Goal: Transaction & Acquisition: Purchase product/service

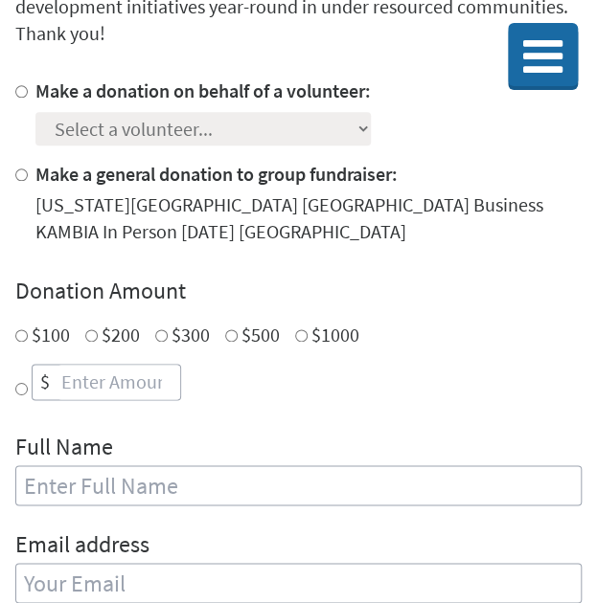
scroll to position [510, 0]
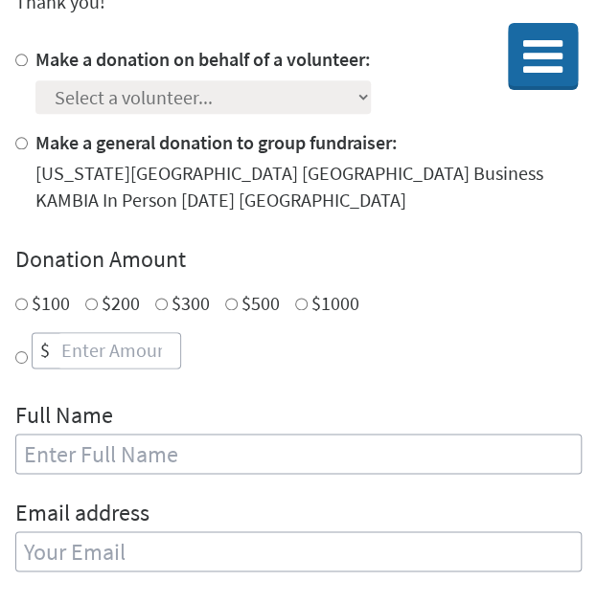
click at [30, 145] on div at bounding box center [25, 142] width 20 height 27
click at [19, 145] on input "Make a general donation to group fundraiser:" at bounding box center [21, 143] width 12 height 12
radio input "true"
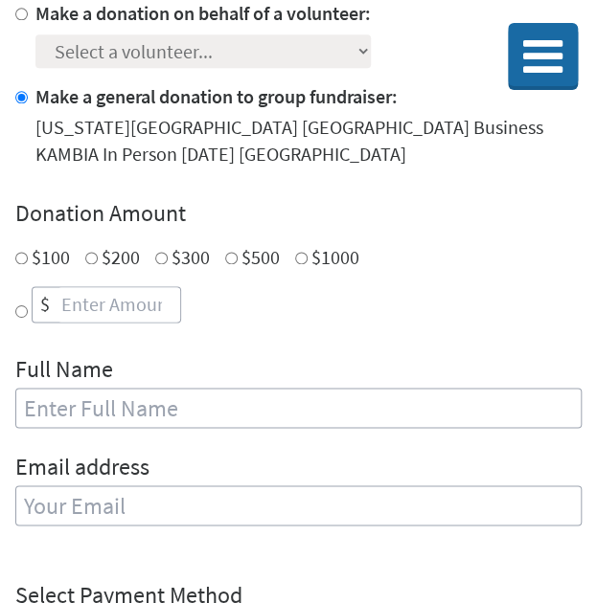
radio input "true"
click at [147, 316] on input "number" at bounding box center [118, 304] width 123 height 34
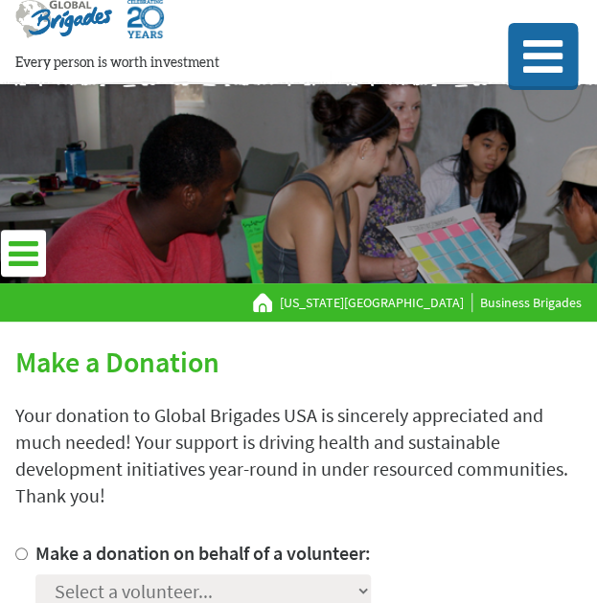
scroll to position [0, 0]
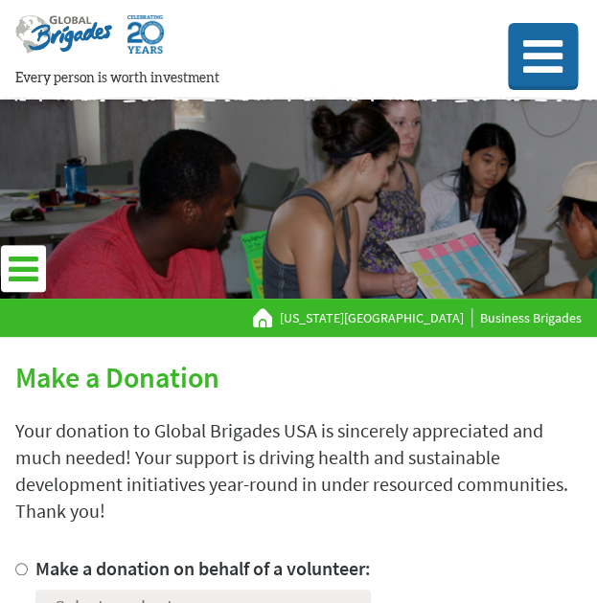
type input "250"
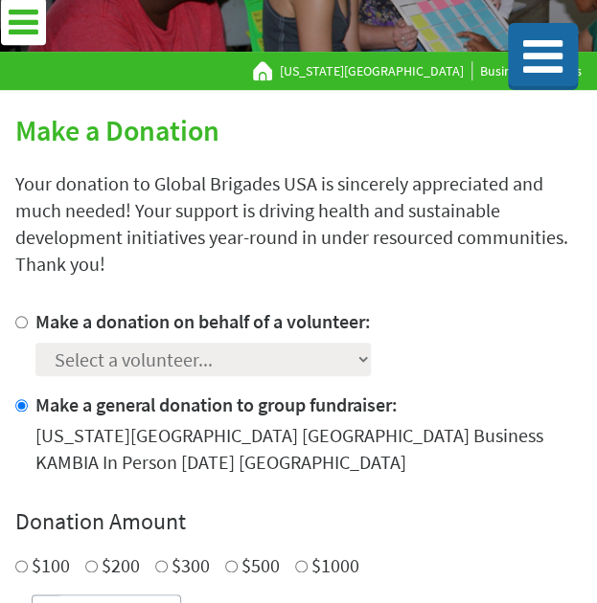
scroll to position [251, 0]
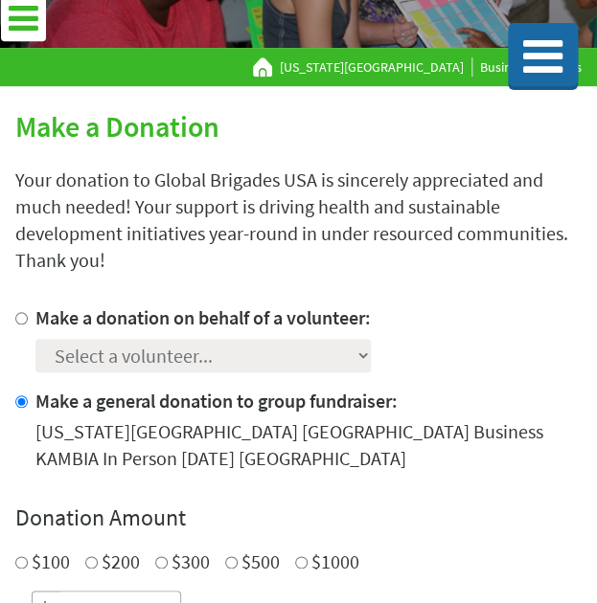
click at [27, 308] on div at bounding box center [25, 318] width 20 height 27
click at [21, 316] on input "Make a donation on behalf of a volunteer:" at bounding box center [21, 318] width 12 height 12
radio input "true"
click at [174, 359] on select "Select a volunteer... Adam Abdul-Kareem Araceli Pineda Maya Hamaty Melody Mende…" at bounding box center [202, 356] width 335 height 34
click at [178, 238] on p "Your donation to Global Brigades USA is sincerely appreciated and much needed! …" at bounding box center [298, 220] width 566 height 107
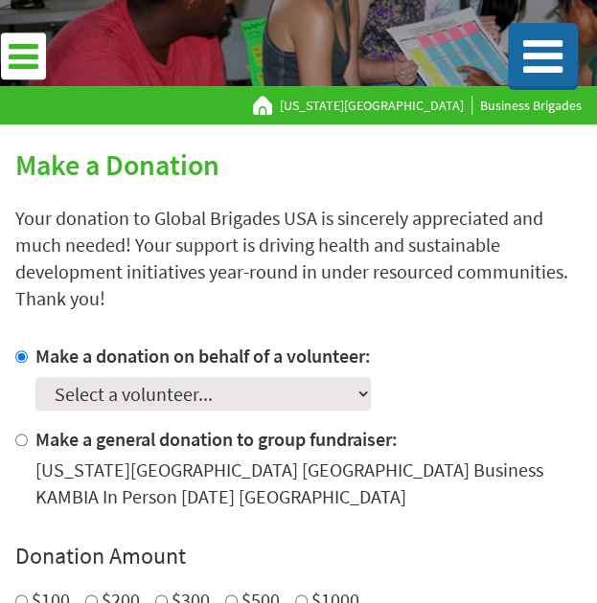
scroll to position [210, 0]
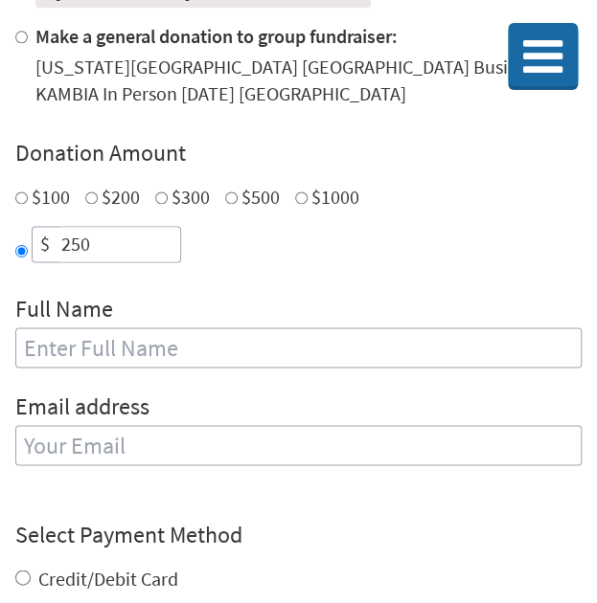
scroll to position [477, 0]
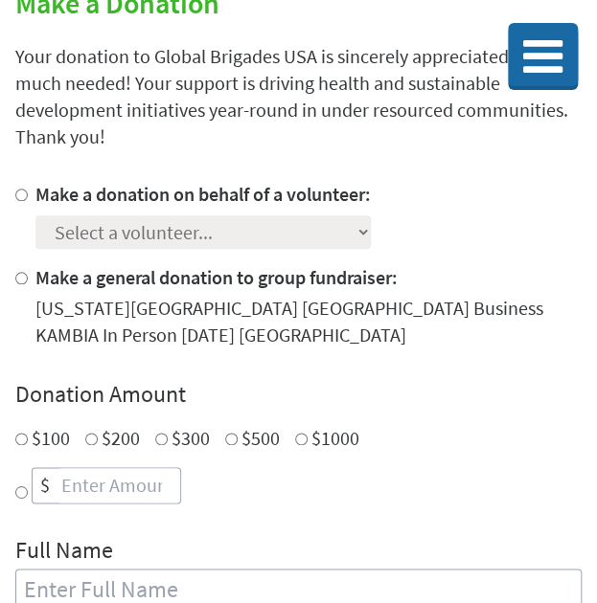
scroll to position [58, 0]
